Goal: Information Seeking & Learning: Understand process/instructions

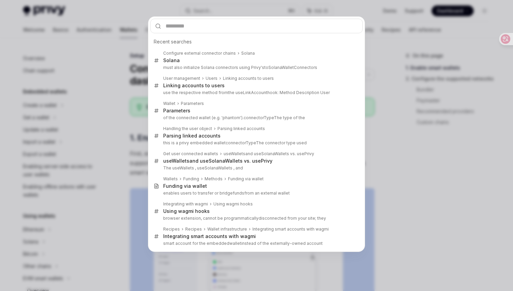
scroll to position [150, 0]
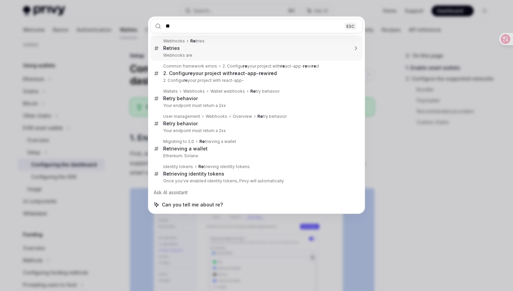
type input "*"
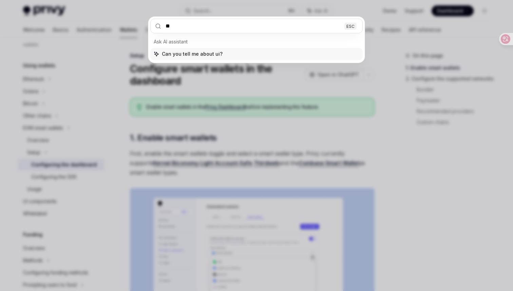
type input "*"
type input "*********"
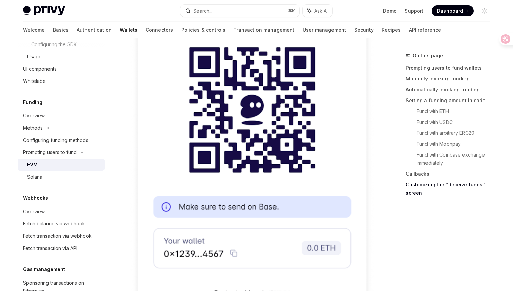
scroll to position [2243, 0]
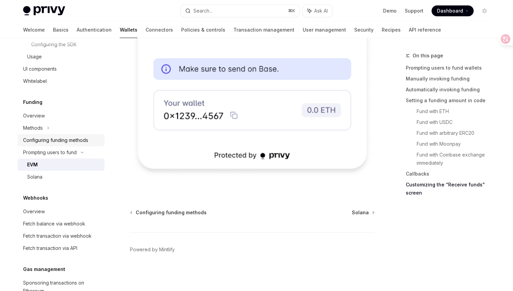
click at [63, 140] on div "Configuring funding methods" at bounding box center [55, 140] width 65 height 8
type textarea "*"
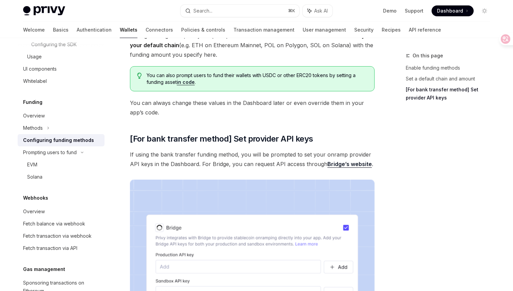
scroll to position [394, 0]
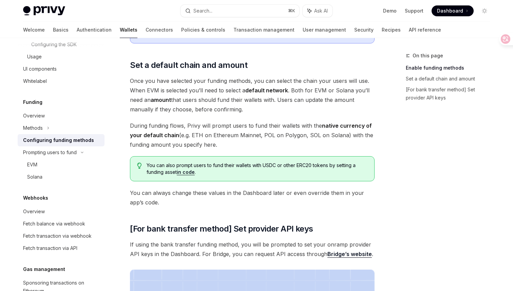
click at [188, 172] on link "in code" at bounding box center [186, 172] width 18 height 6
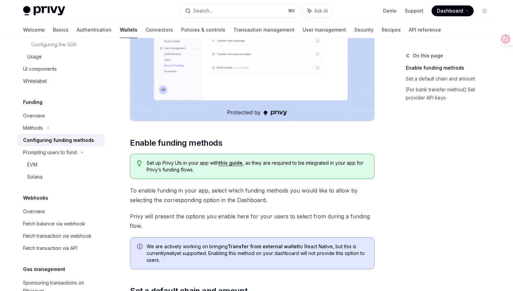
scroll to position [169, 0]
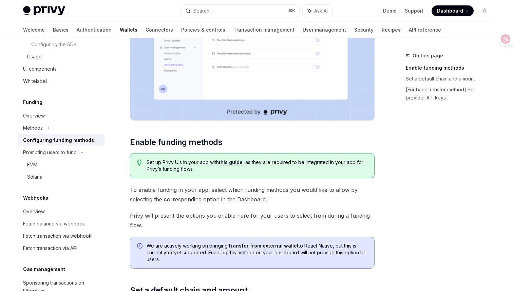
click at [231, 161] on link "this guide" at bounding box center [231, 162] width 24 height 6
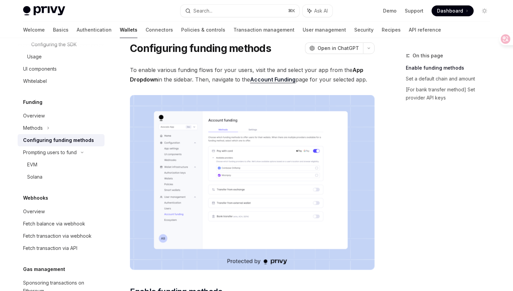
scroll to position [11, 0]
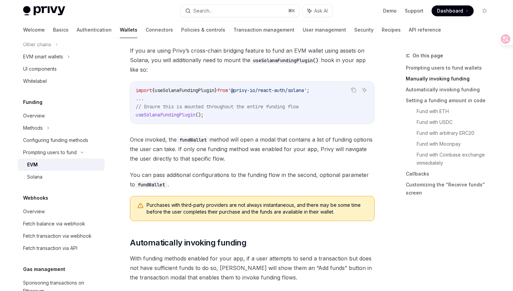
scroll to position [321, 0]
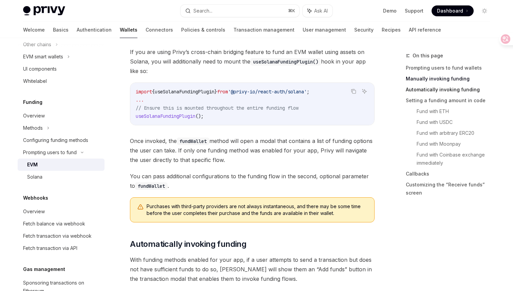
click at [439, 91] on link "Automatically invoking funding" at bounding box center [449, 89] width 89 height 11
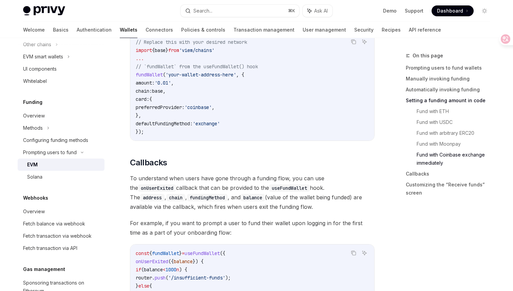
scroll to position [1404, 0]
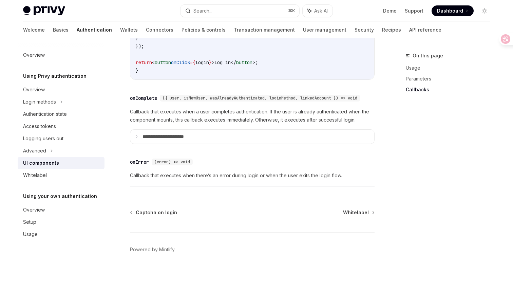
scroll to position [1003, 0]
